Goal: Information Seeking & Learning: Learn about a topic

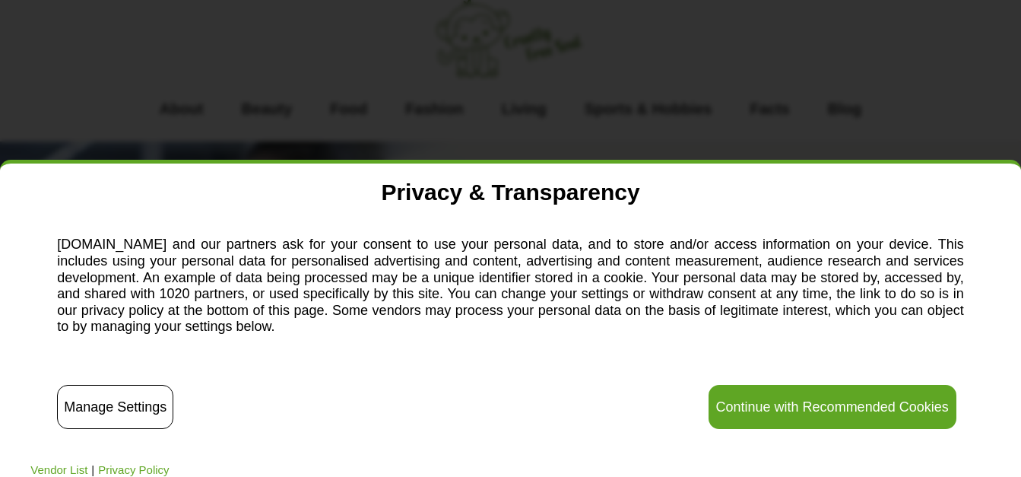
scroll to position [30, 0]
click at [800, 403] on button "Continue with Recommended Cookies" at bounding box center [833, 407] width 248 height 44
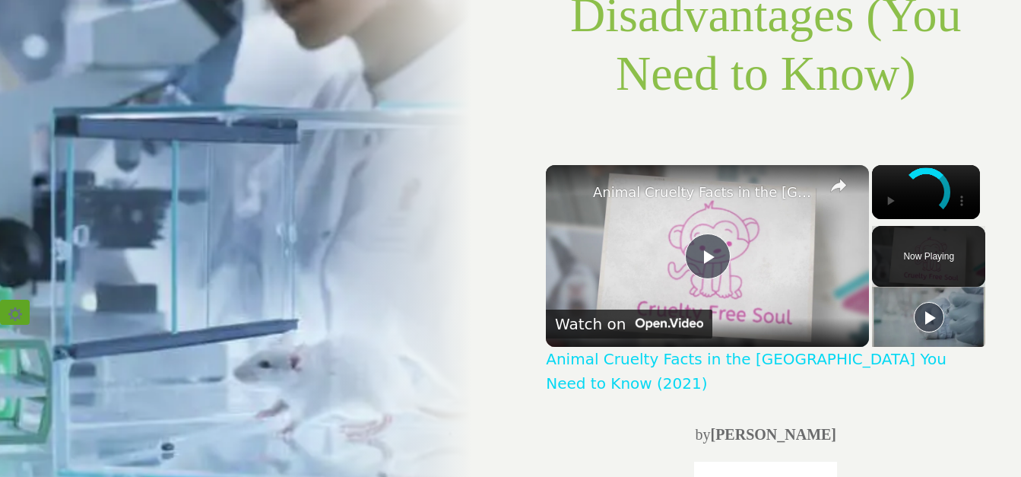
scroll to position [468, 0]
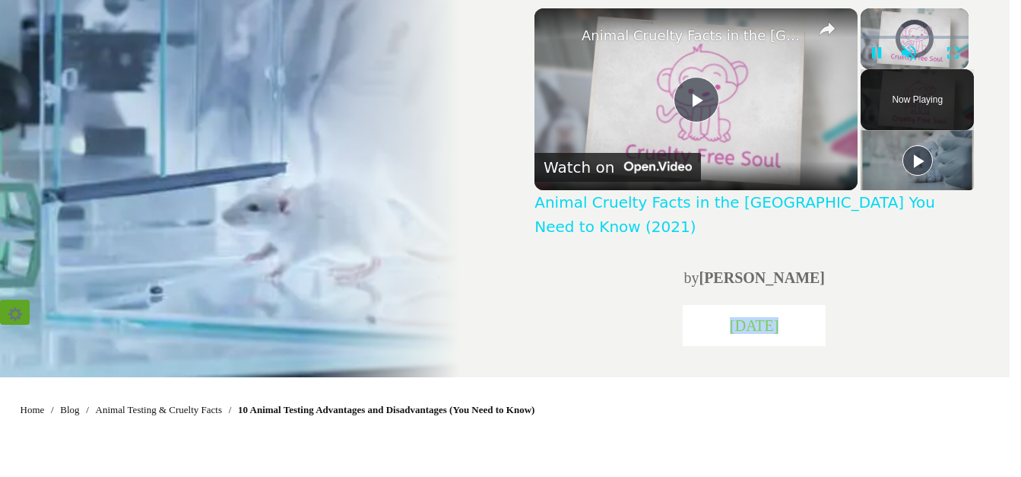
scroll to position [0, 0]
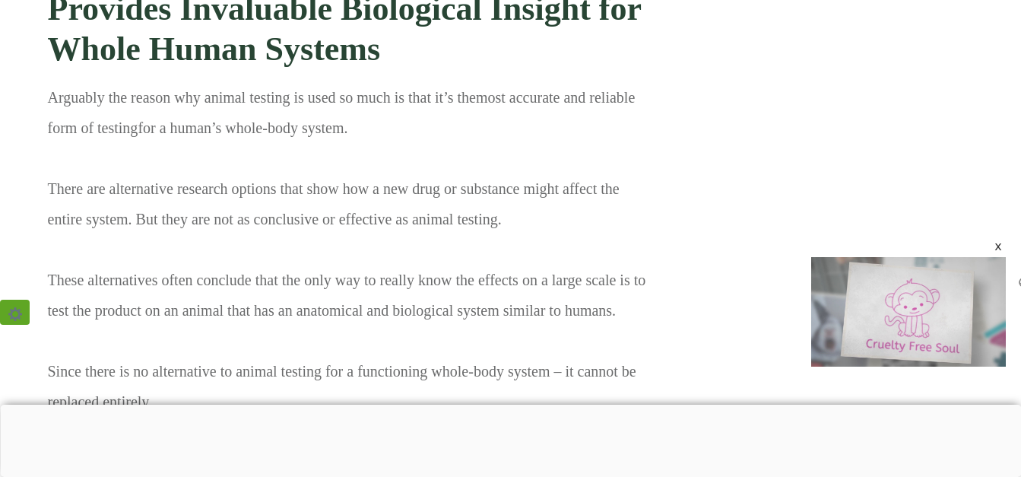
scroll to position [2390, 0]
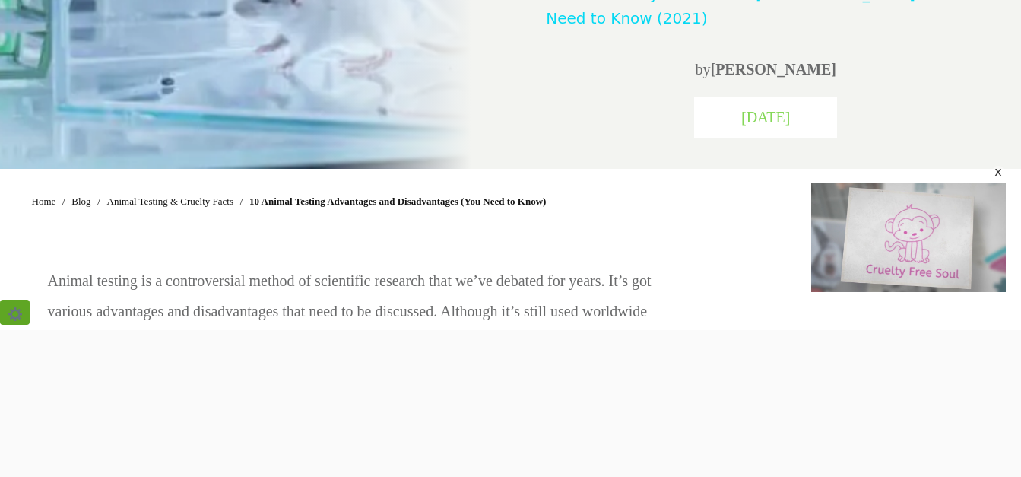
scroll to position [761, 0]
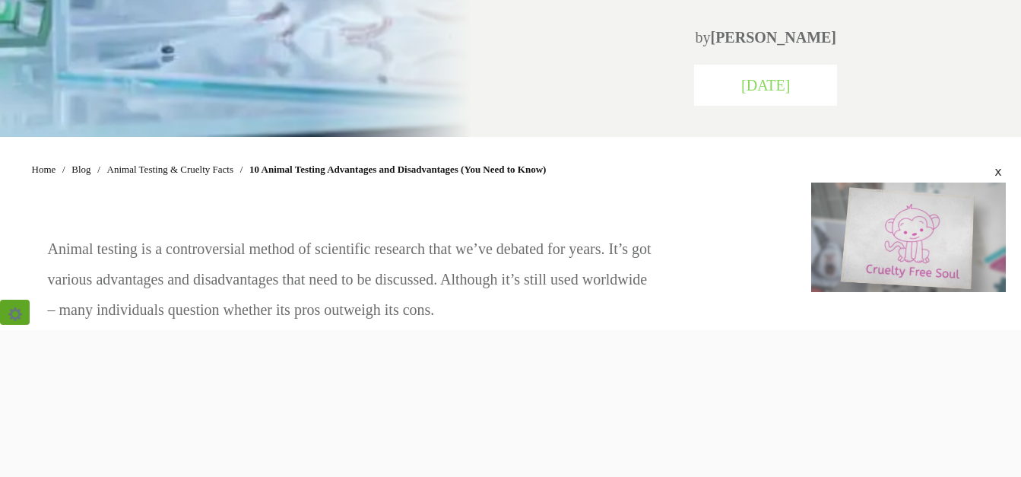
click at [34, 330] on div at bounding box center [510, 330] width 1021 height 0
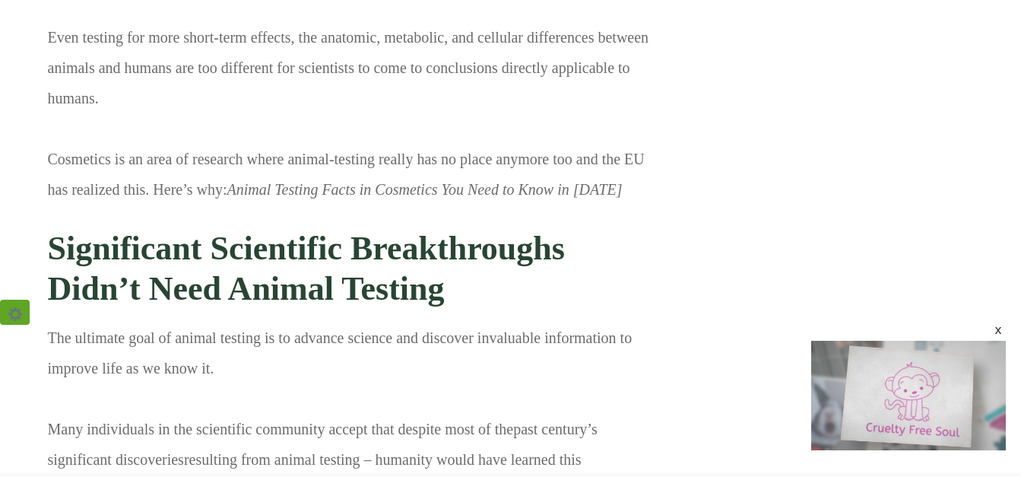
scroll to position [11218, 0]
